Goal: Task Accomplishment & Management: Complete application form

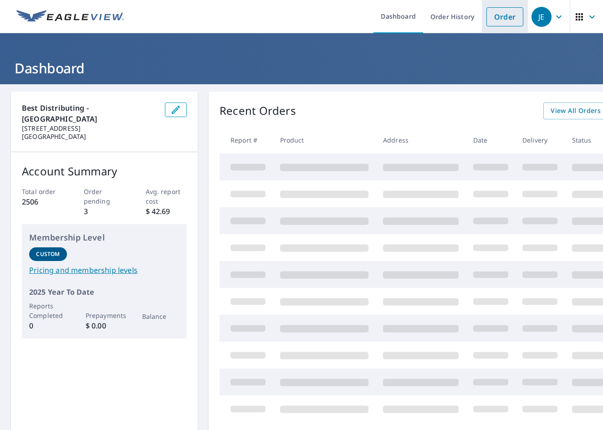
drag, startPoint x: 508, startPoint y: 20, endPoint x: 507, endPoint y: 24, distance: 4.6
click at [508, 20] on link "Order" at bounding box center [504, 16] width 37 height 19
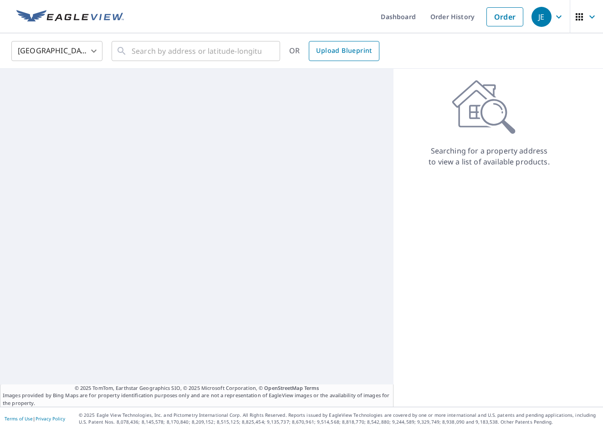
click at [332, 49] on span "Upload Blueprint" at bounding box center [344, 50] width 56 height 11
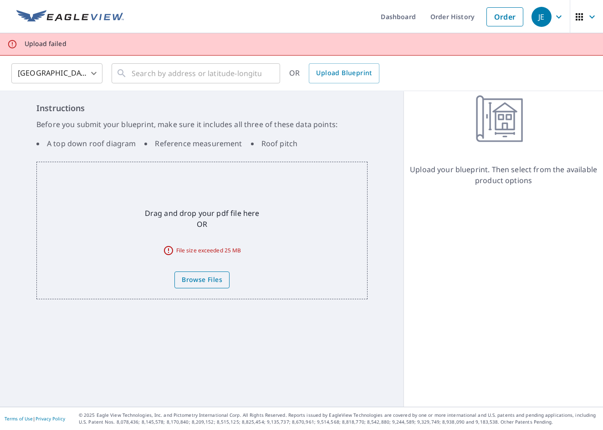
click at [199, 285] on span "Browse Files" at bounding box center [202, 279] width 41 height 11
click at [0, 0] on input "Browse Files" at bounding box center [0, 0] width 0 height 0
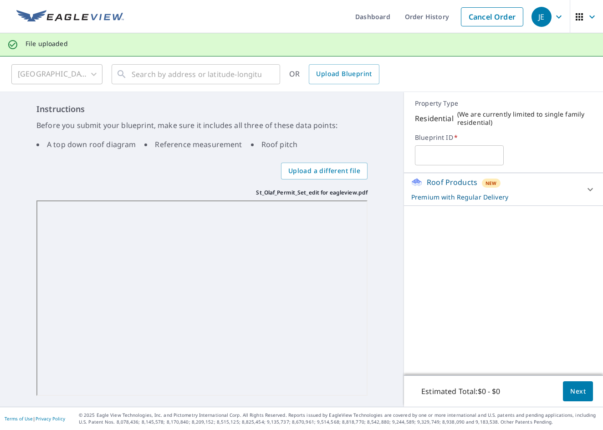
click at [448, 156] on input "text" at bounding box center [459, 154] width 88 height 25
type input "St. [PERSON_NAME]"
click at [495, 197] on p "Premium with Regular Delivery" at bounding box center [495, 197] width 168 height 10
click at [577, 390] on span "Next" at bounding box center [577, 390] width 15 height 11
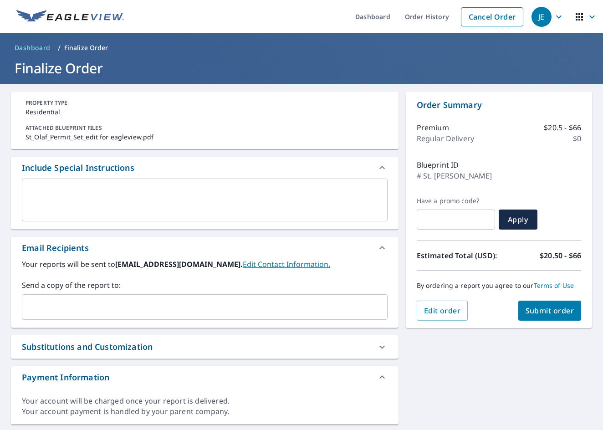
scroll to position [25, 0]
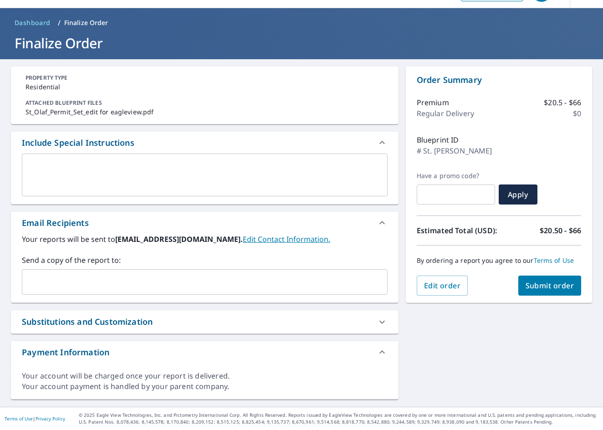
click at [155, 283] on input "text" at bounding box center [198, 281] width 344 height 17
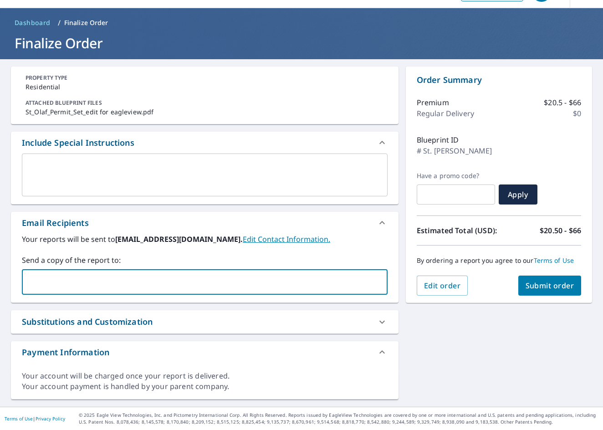
type input "[DOMAIN_NAME][EMAIL_ADDRESS][DOMAIN_NAME]"
click at [478, 362] on div "PROPERTY TYPE Residential ATTACHED BLUEPRINT FILES St_Olaf_Permit_Set_edit for …" at bounding box center [301, 232] width 603 height 347
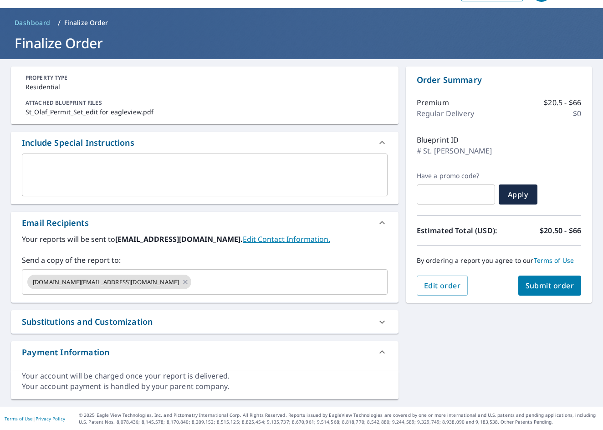
click at [289, 241] on link "Edit Contact Information." at bounding box center [286, 239] width 87 height 10
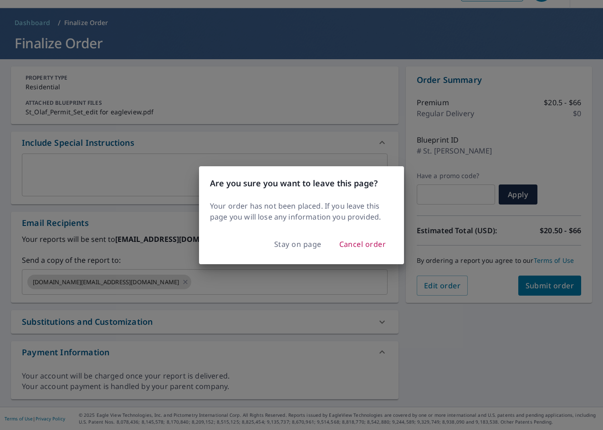
drag, startPoint x: 309, startPoint y: 246, endPoint x: 183, endPoint y: 287, distance: 132.6
click at [183, 287] on div "Are you sure you want to leave this page? Your order has not been placed. If yo…" at bounding box center [301, 215] width 603 height 430
checkbox input "true"
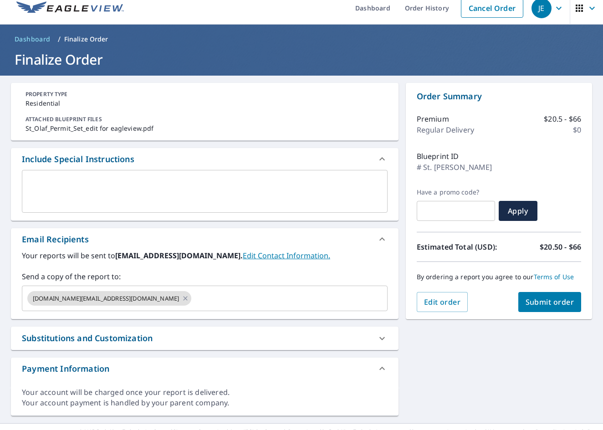
scroll to position [0, 0]
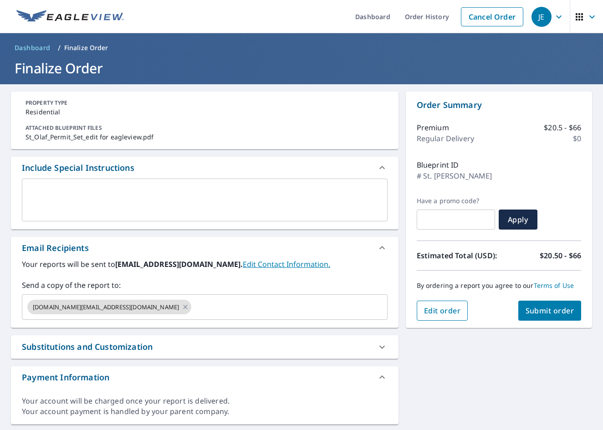
click at [436, 307] on span "Edit order" at bounding box center [442, 310] width 37 height 10
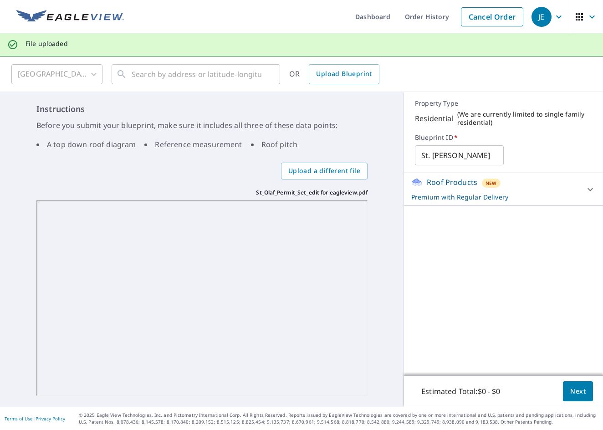
click at [490, 155] on input "St. [PERSON_NAME]" at bounding box center [459, 154] width 88 height 25
type input "St. [PERSON_NAME] Pastoral - [PERSON_NAME]"
click at [570, 395] on span "Next" at bounding box center [577, 390] width 15 height 11
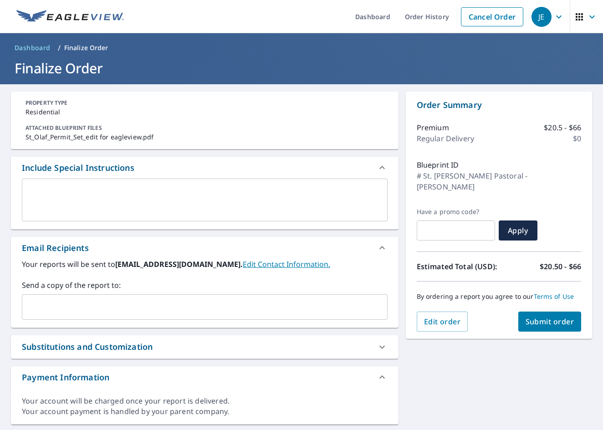
click at [263, 314] on input "text" at bounding box center [198, 306] width 344 height 17
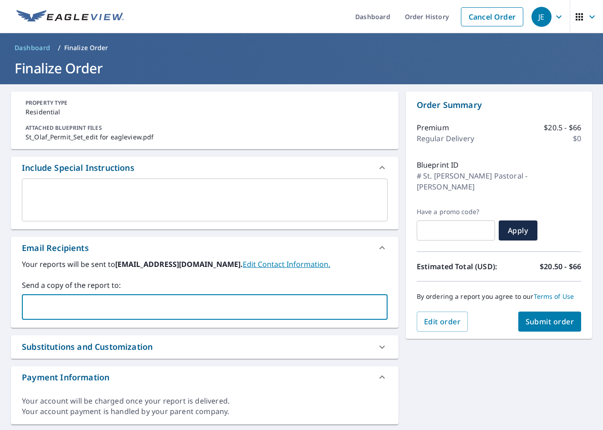
type input "[DOMAIN_NAME][EMAIL_ADDRESS][DOMAIN_NAME]"
click at [529, 367] on div "PROPERTY TYPE Residential ATTACHED BLUEPRINT FILES St_Olaf_Permit_Set_edit for …" at bounding box center [301, 257] width 603 height 347
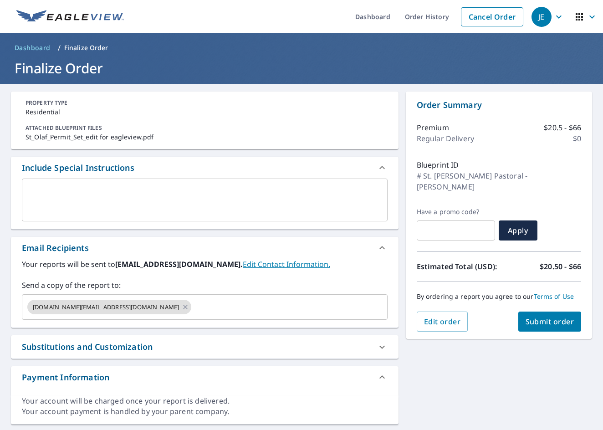
click at [559, 316] on span "Submit order" at bounding box center [549, 321] width 49 height 10
checkbox input "true"
